Goal: Information Seeking & Learning: Learn about a topic

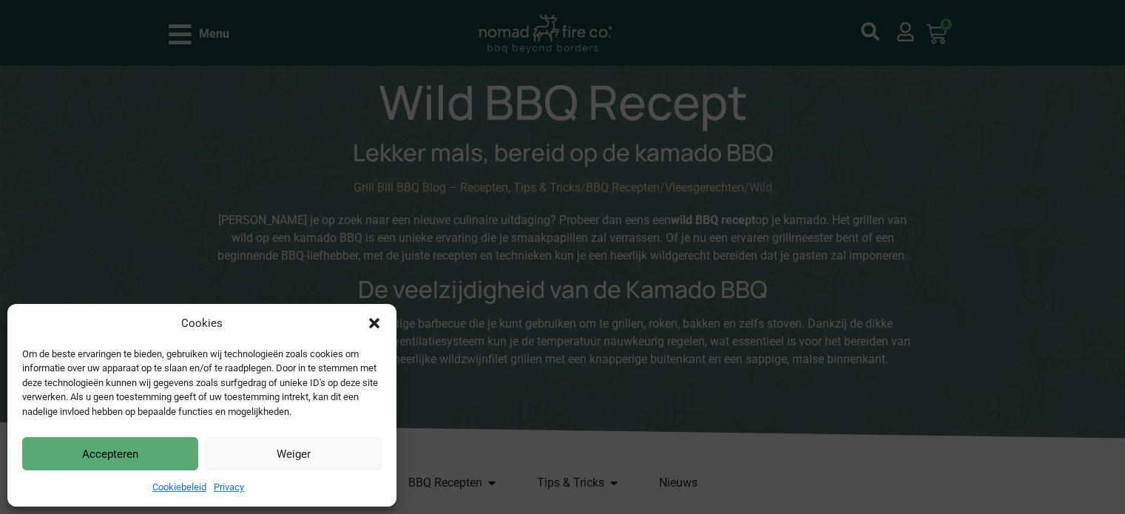
scroll to position [148, 0]
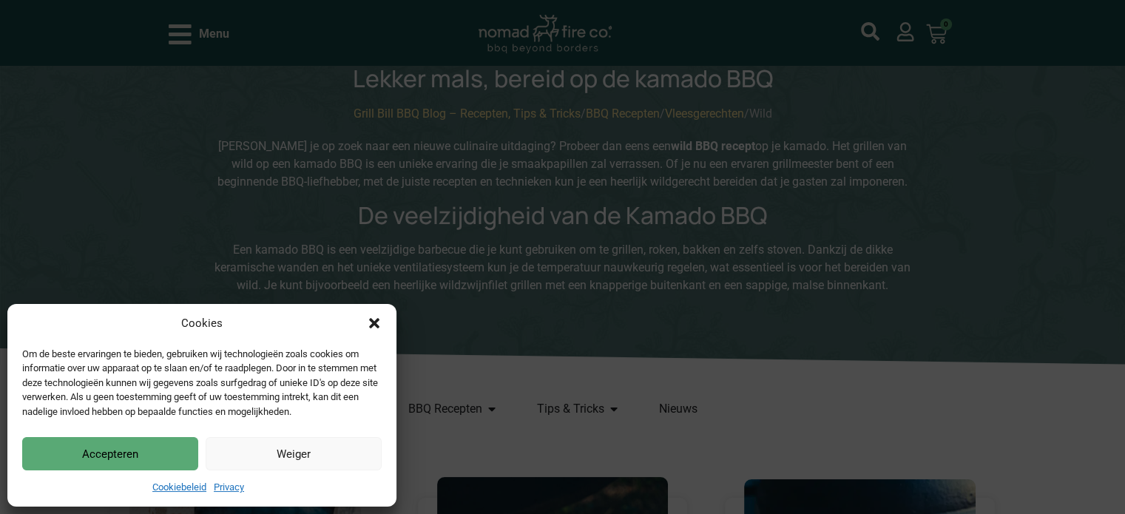
click at [169, 449] on button "Accepteren" at bounding box center [110, 453] width 176 height 33
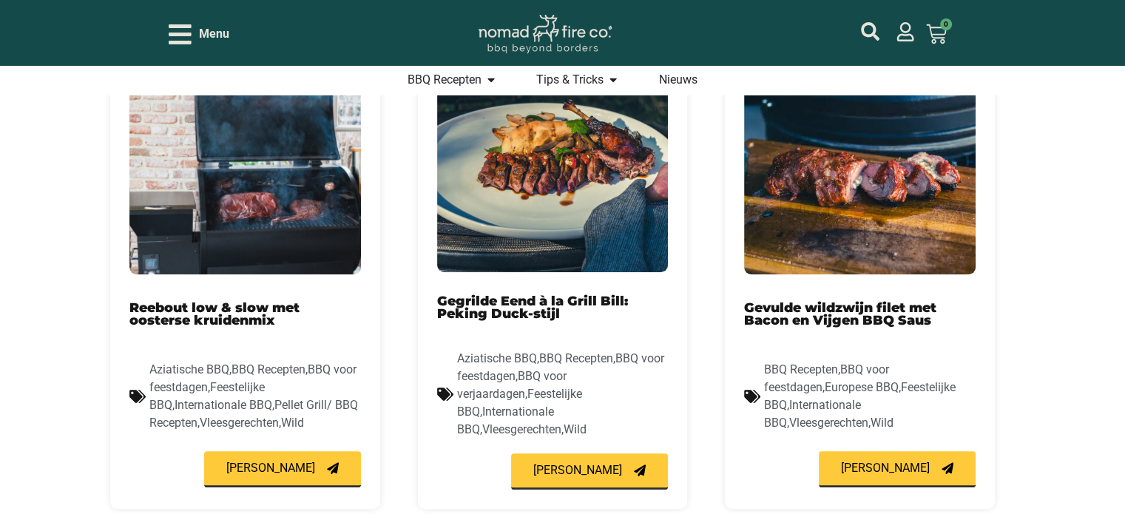
scroll to position [592, 0]
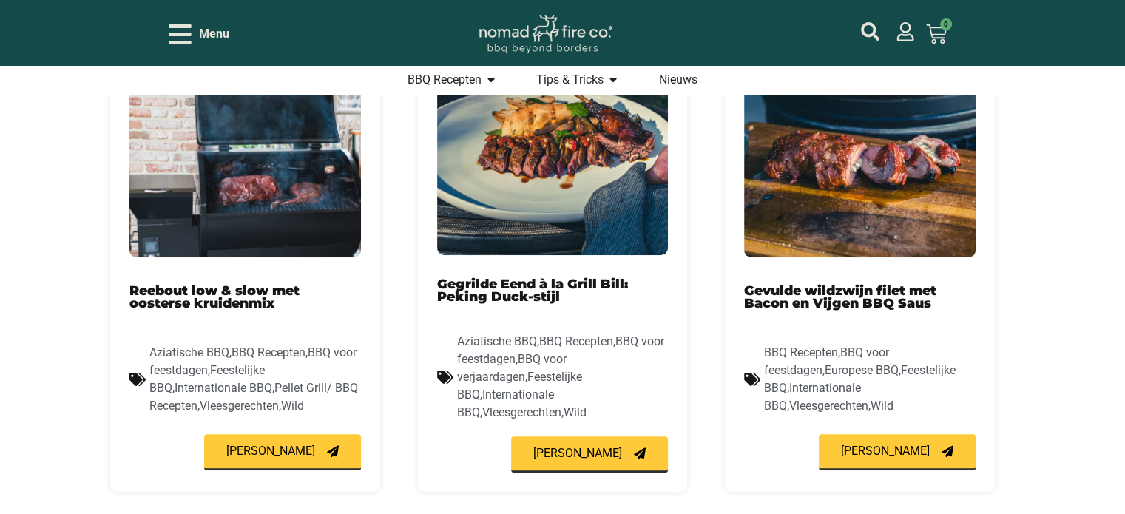
click at [178, 290] on link "Reebout low & slow met oosterse kruidenmix" at bounding box center [214, 297] width 170 height 29
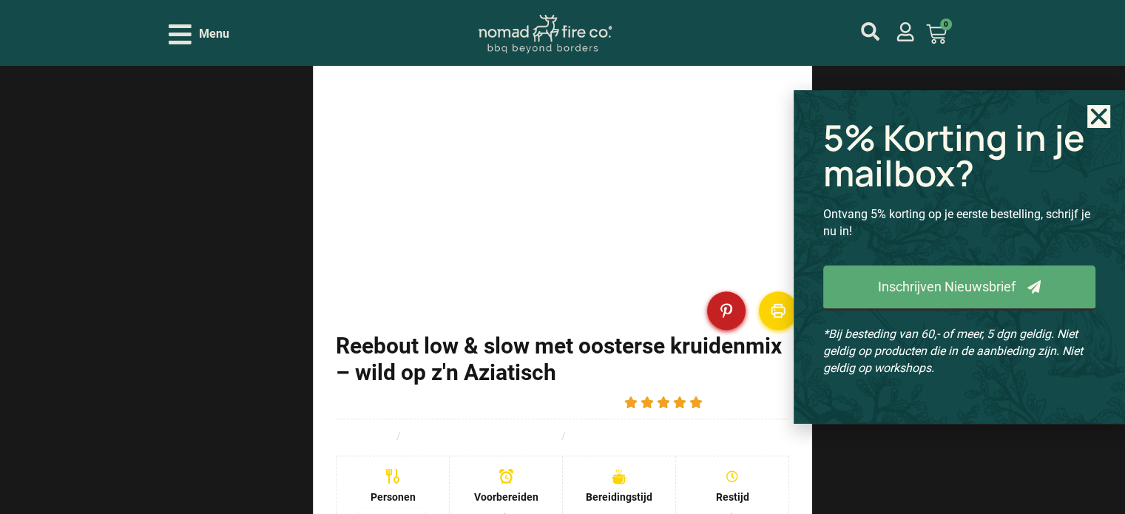
scroll to position [1036, 0]
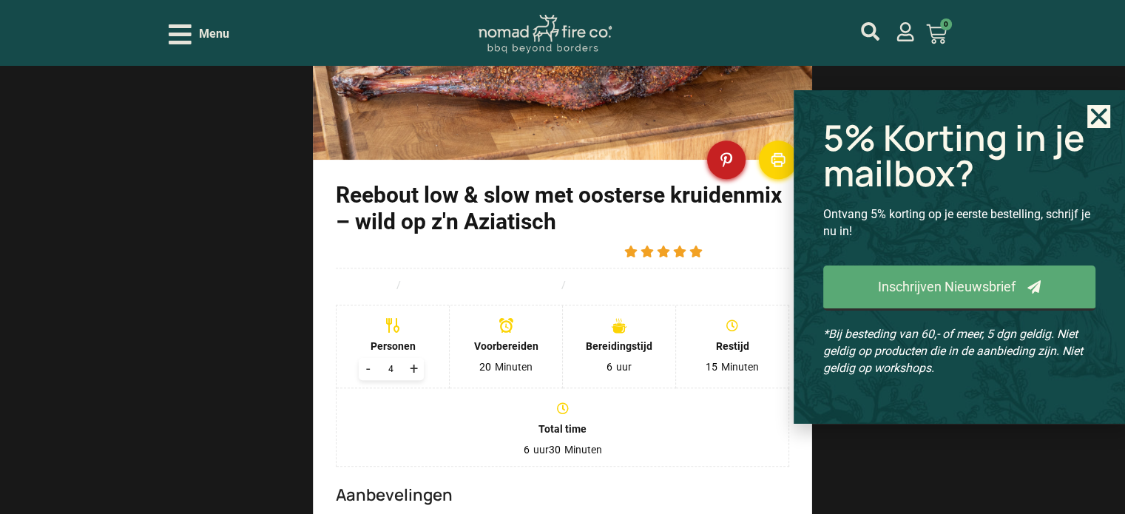
click at [1094, 117] on icon "Close" at bounding box center [1099, 116] width 23 height 23
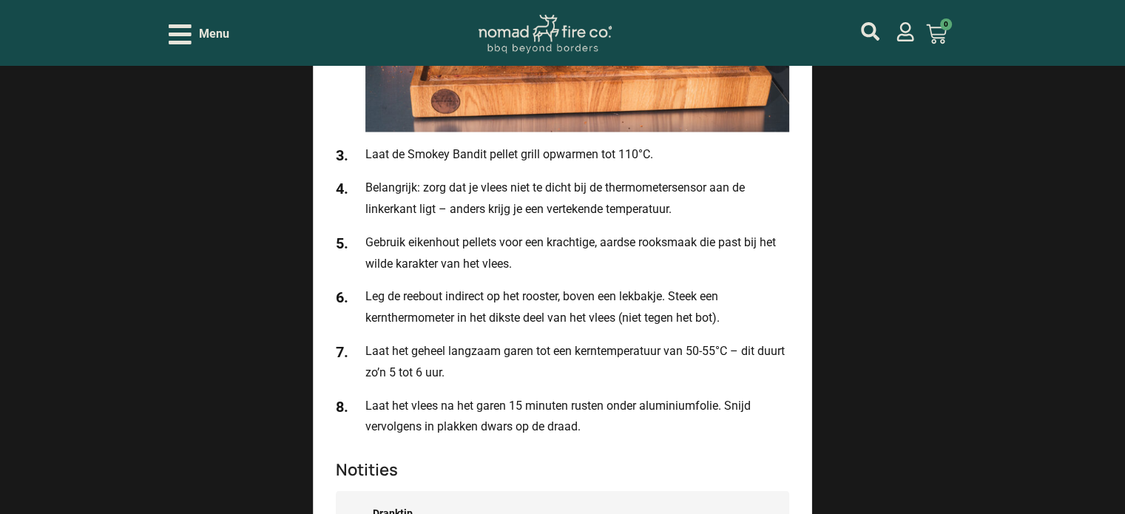
scroll to position [2738, 0]
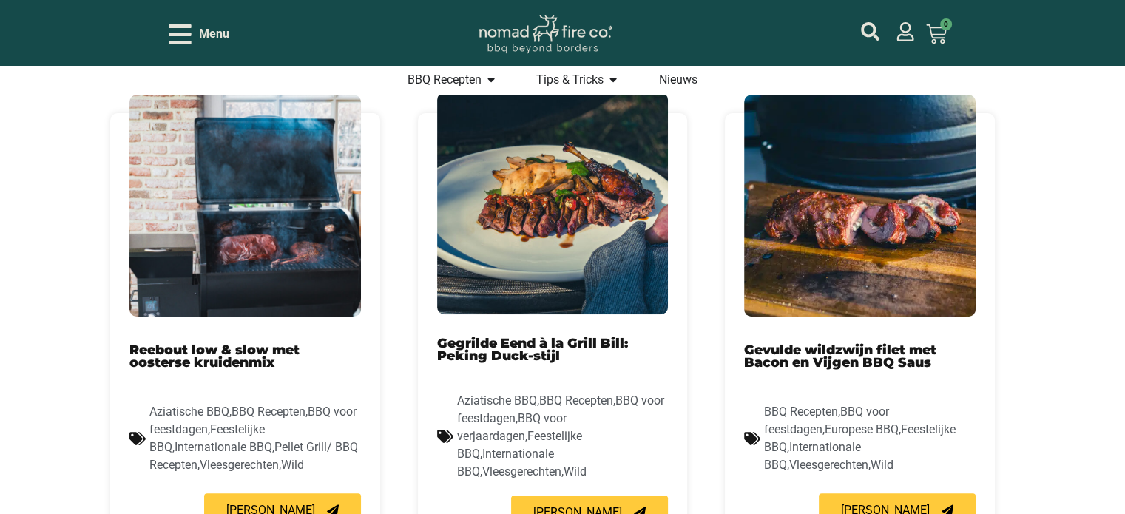
scroll to position [518, 0]
